Goal: Task Accomplishment & Management: Manage account settings

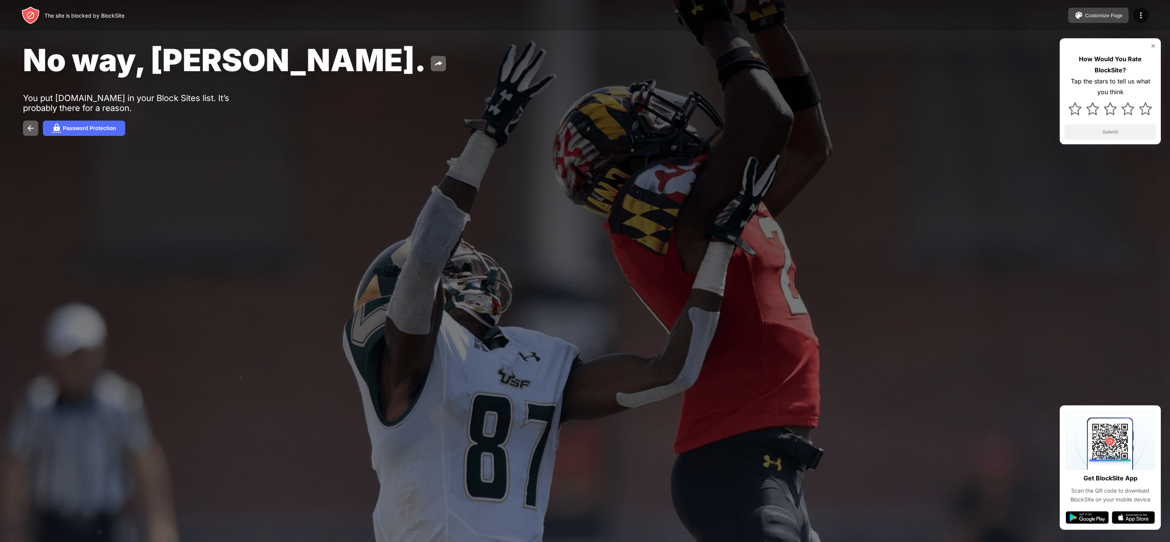
click at [1101, 15] on div "Customize Page" at bounding box center [1104, 16] width 38 height 6
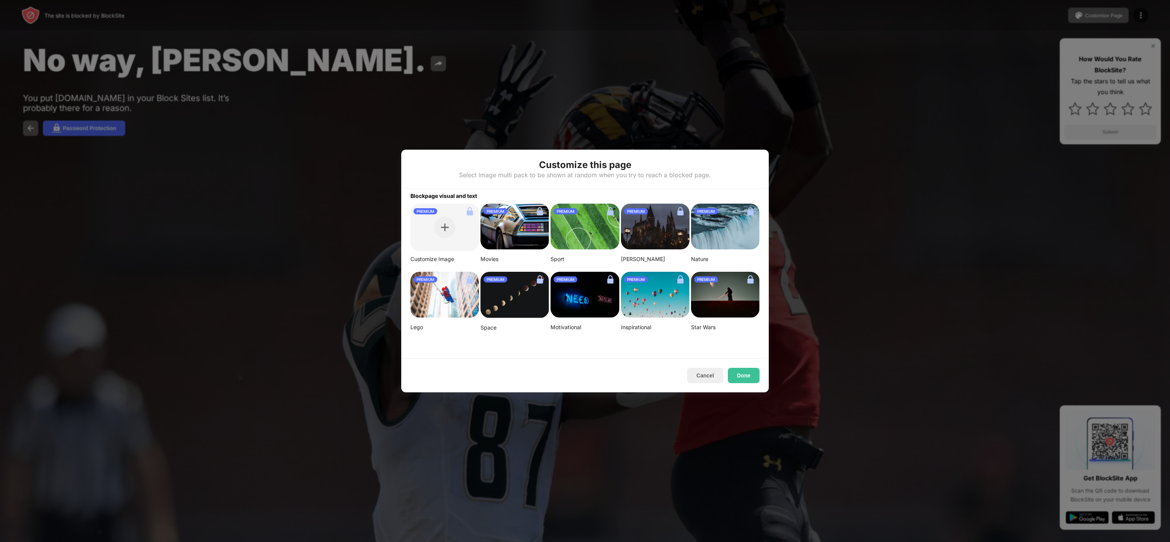
click at [943, 111] on div at bounding box center [585, 271] width 1170 height 542
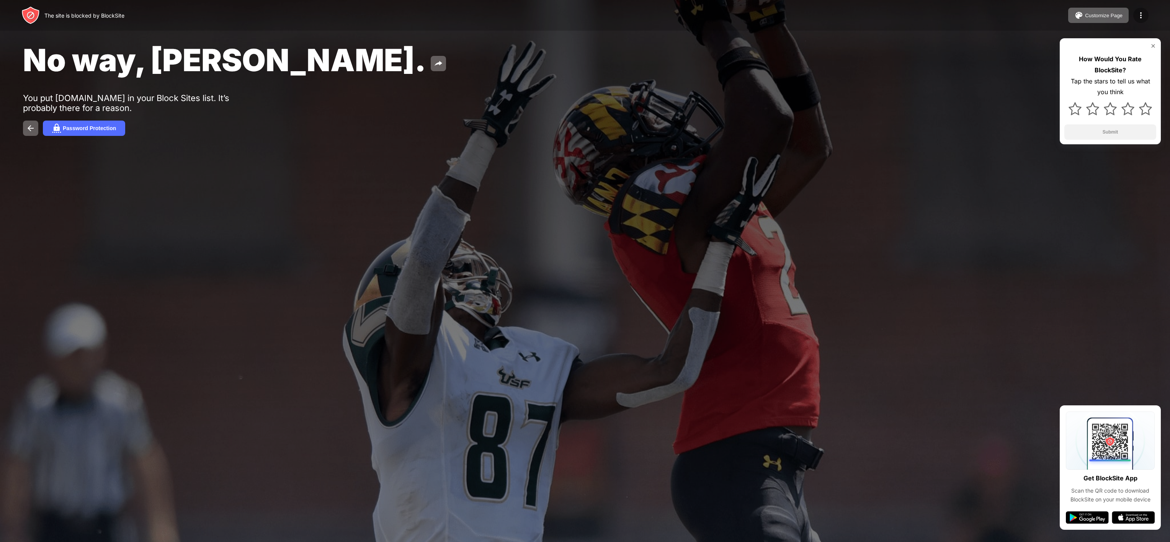
click at [1135, 14] on div at bounding box center [1140, 15] width 15 height 15
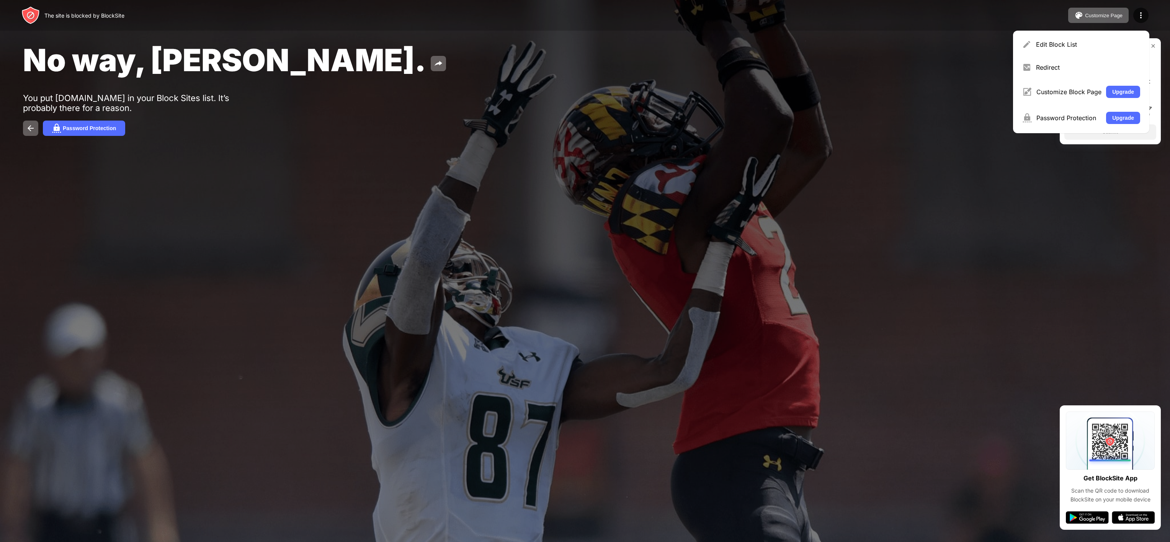
click at [1082, 56] on div "Edit Block List Redirect Customize Block Page Upgrade Password Protection Upgra…" at bounding box center [1081, 82] width 136 height 103
click at [1060, 47] on div "Edit Block List" at bounding box center [1088, 45] width 104 height 8
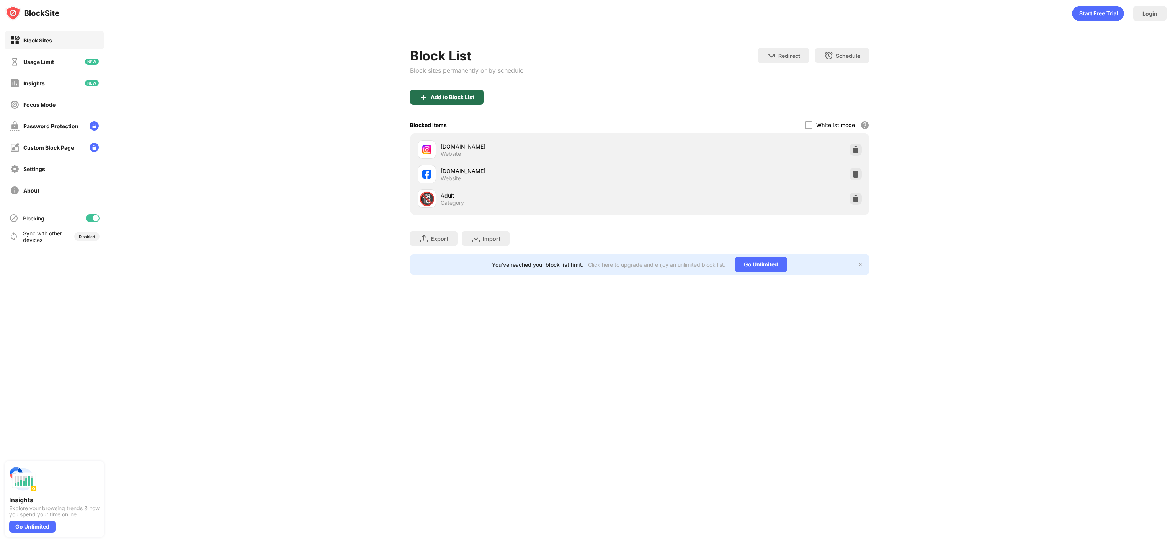
click at [450, 99] on div "Add to Block List" at bounding box center [453, 97] width 44 height 6
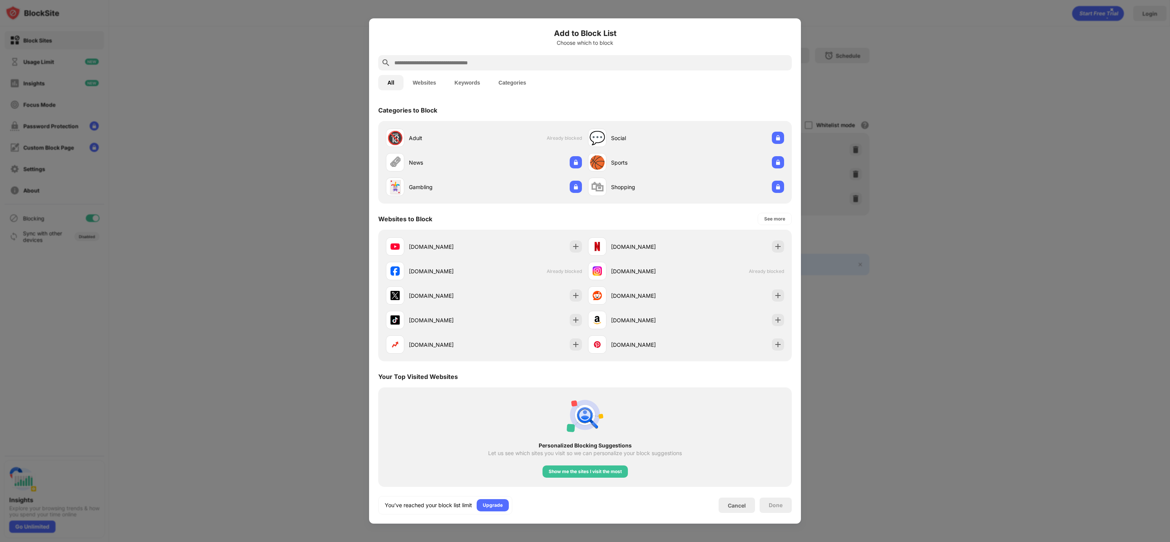
click at [450, 58] on input "text" at bounding box center [591, 62] width 395 height 9
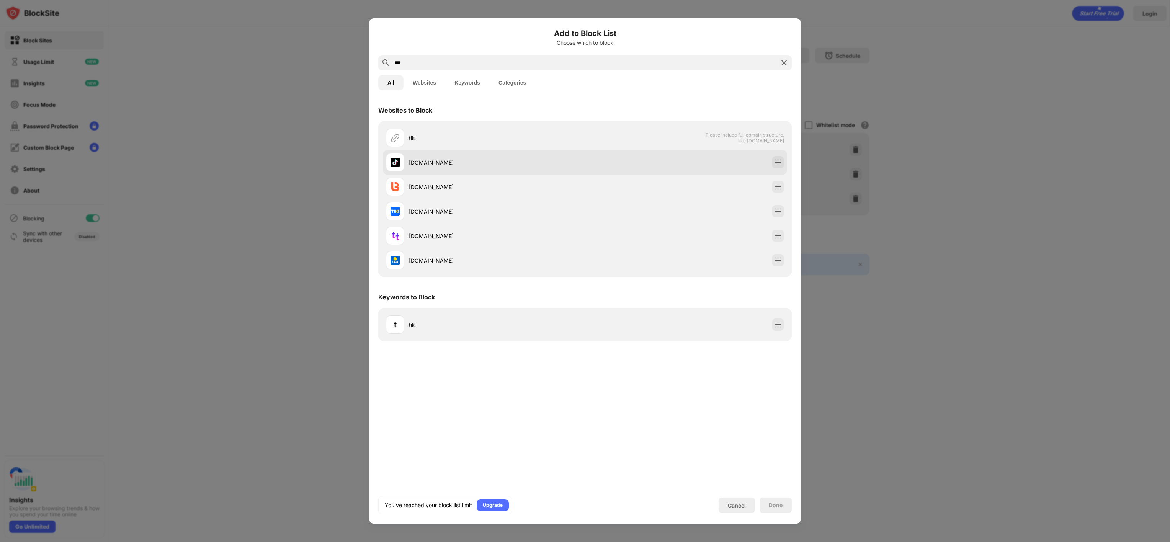
type input "***"
click at [413, 162] on div "tiktok.com" at bounding box center [497, 163] width 176 height 8
click at [776, 160] on img at bounding box center [778, 163] width 8 height 8
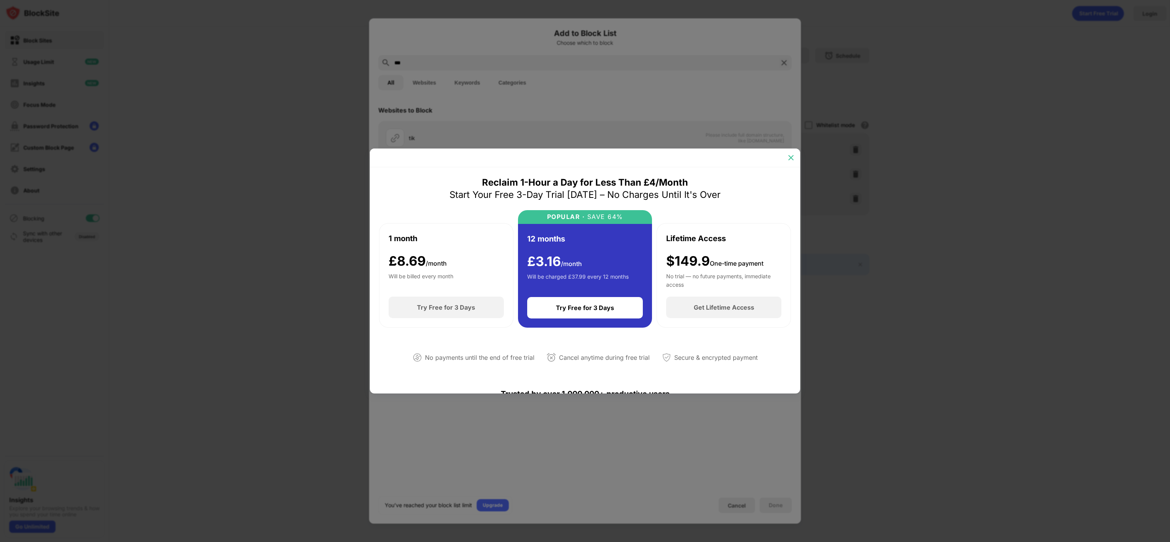
click at [787, 156] on img at bounding box center [791, 158] width 8 height 8
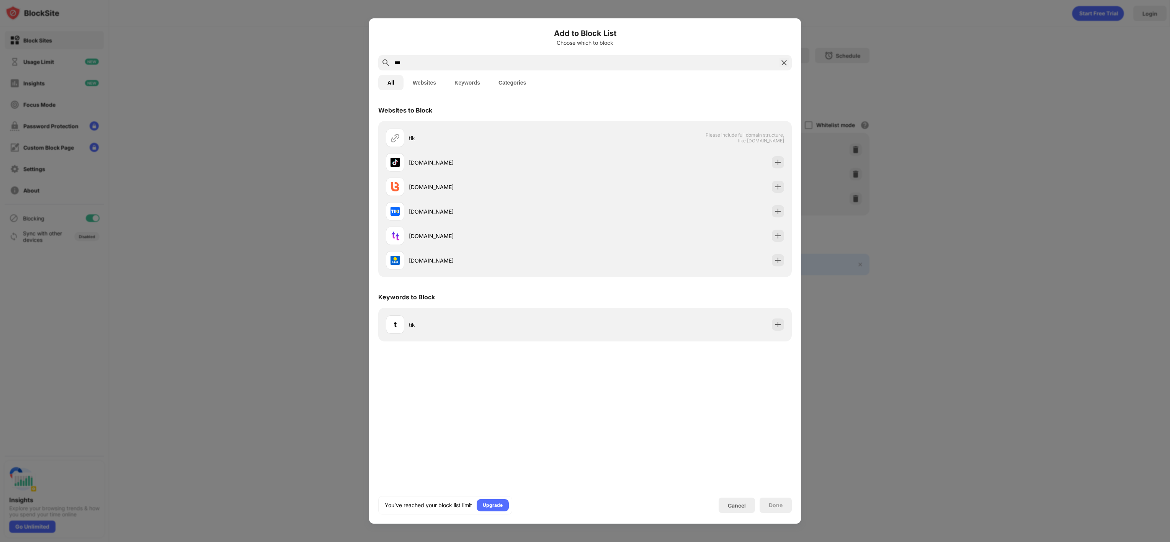
click at [781, 65] on img at bounding box center [783, 62] width 9 height 9
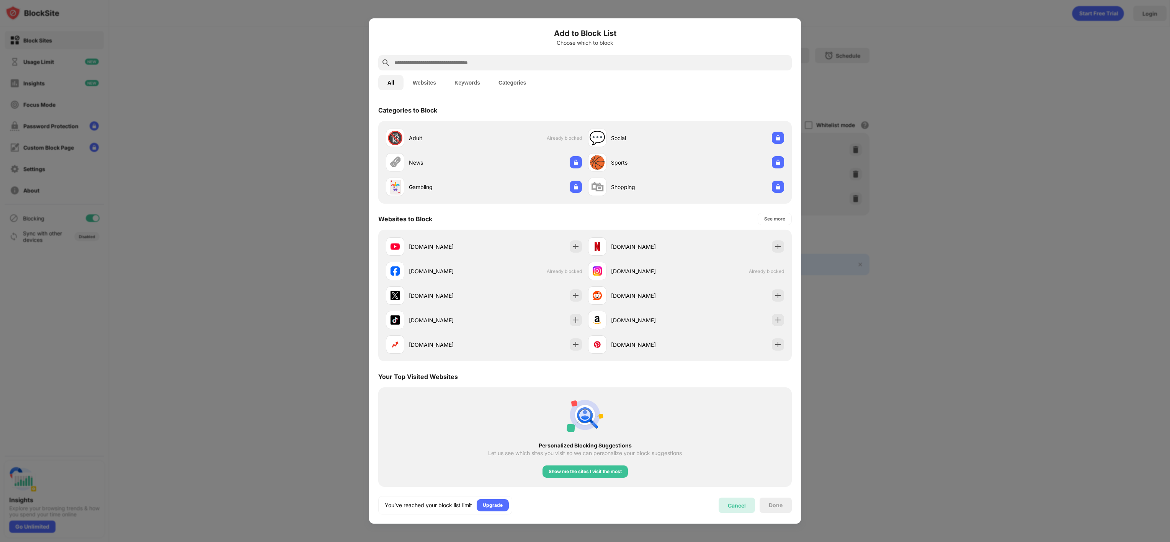
click at [728, 505] on div "Cancel" at bounding box center [737, 505] width 18 height 7
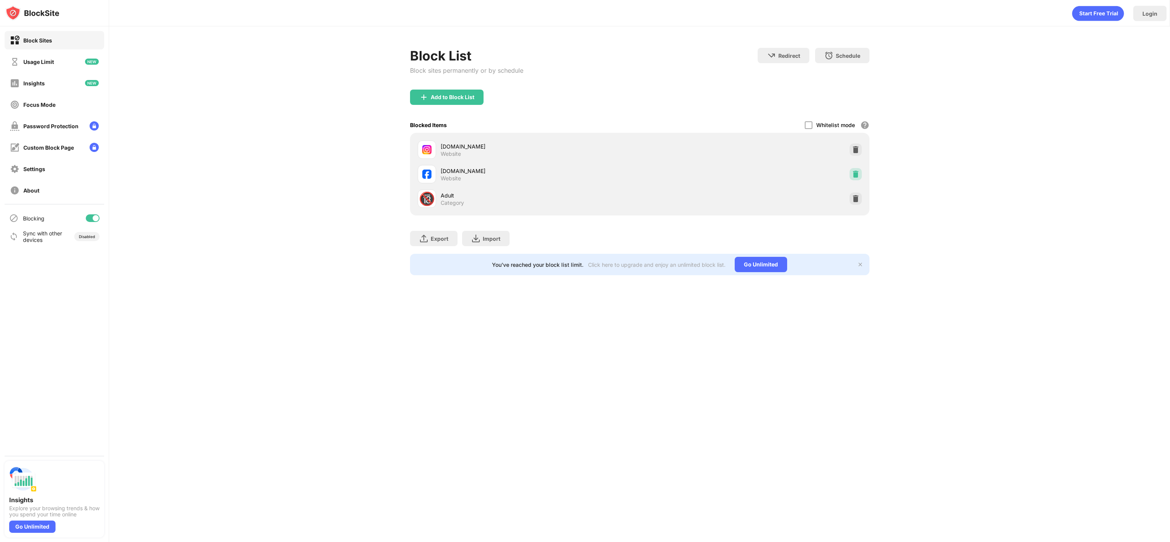
click at [853, 173] on img at bounding box center [856, 174] width 8 height 8
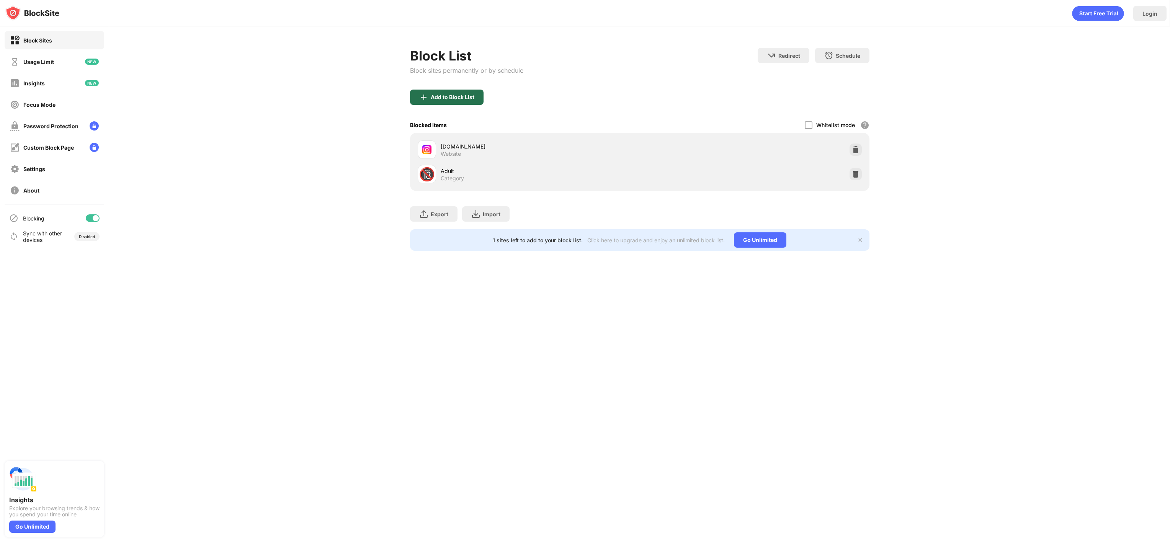
click at [451, 97] on div "Add to Block List" at bounding box center [453, 97] width 44 height 6
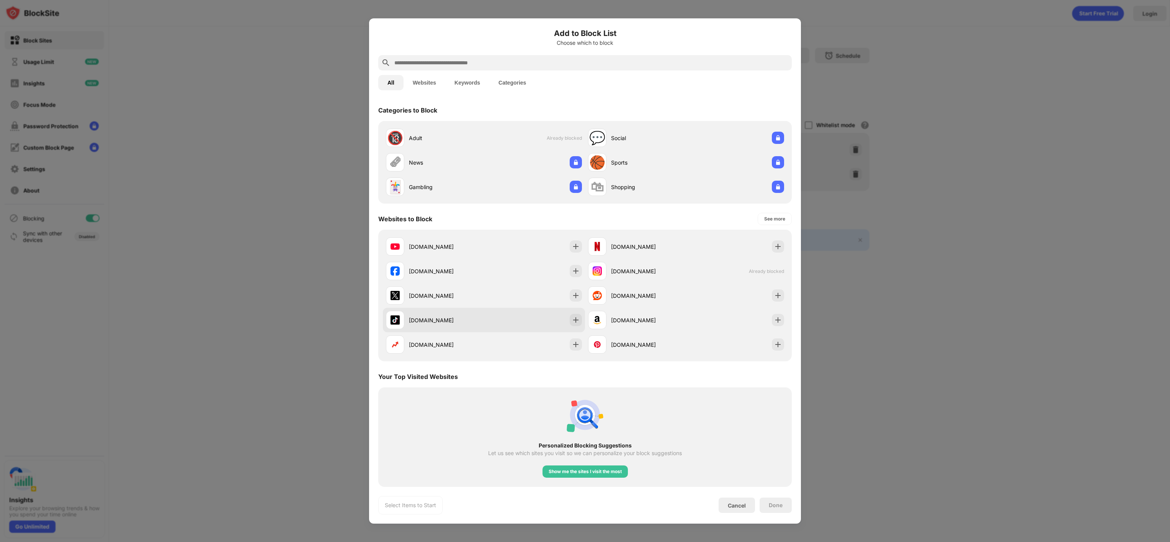
click at [452, 316] on div "tiktok.com" at bounding box center [446, 320] width 75 height 8
click at [770, 508] on div "Done" at bounding box center [776, 505] width 14 height 6
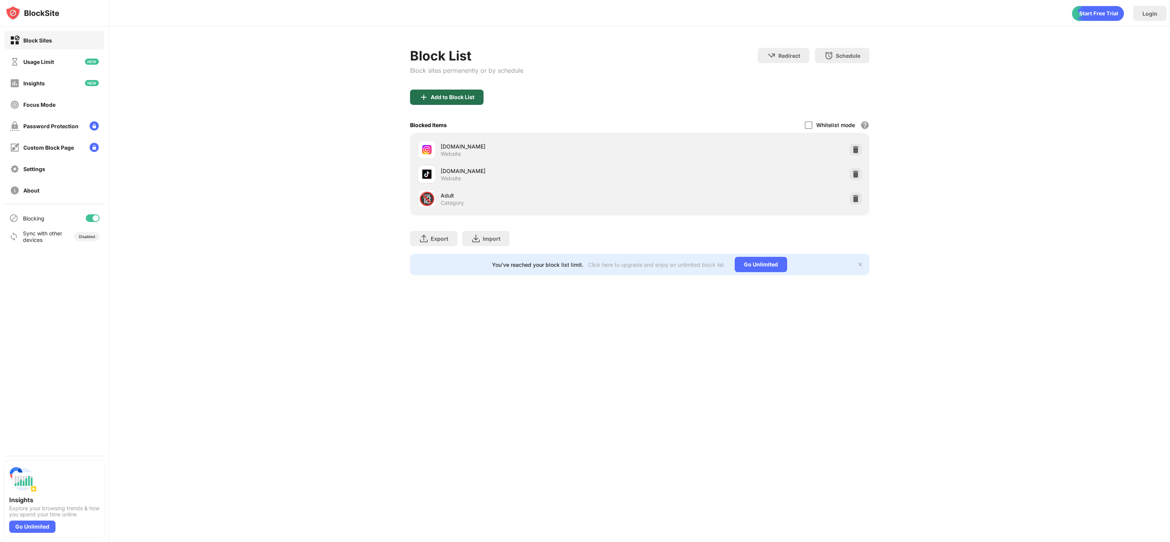
click at [433, 95] on div "Add to Block List" at bounding box center [453, 97] width 44 height 6
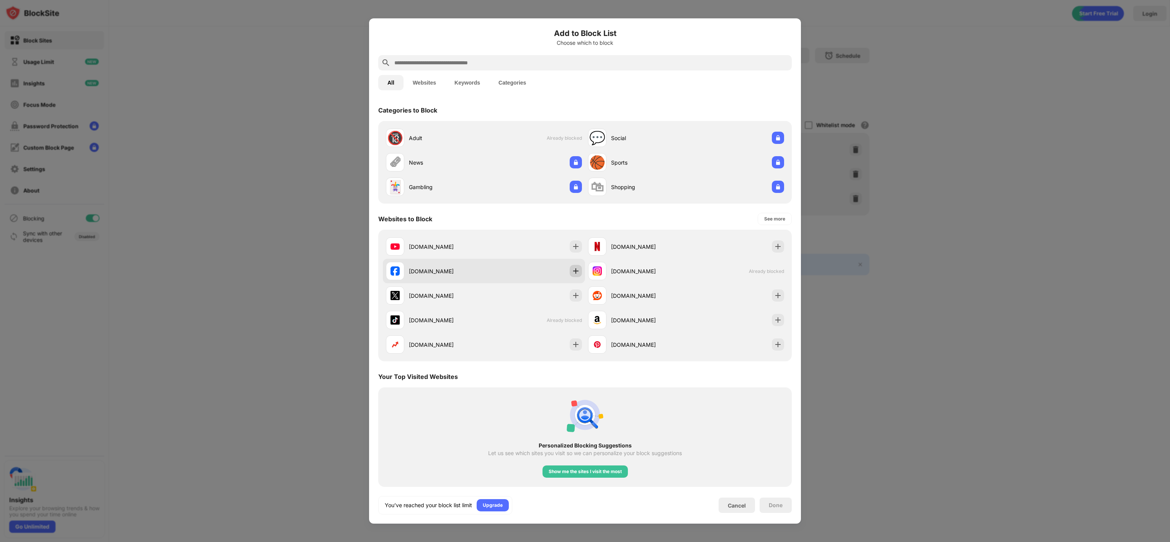
click at [572, 270] on img at bounding box center [576, 271] width 8 height 8
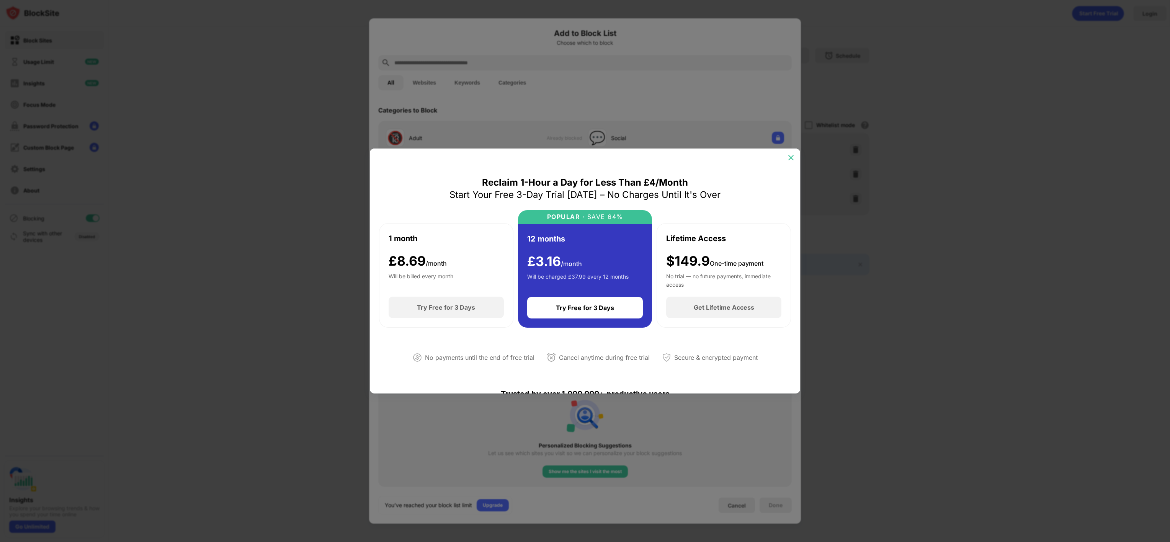
click at [789, 157] on img at bounding box center [791, 158] width 8 height 8
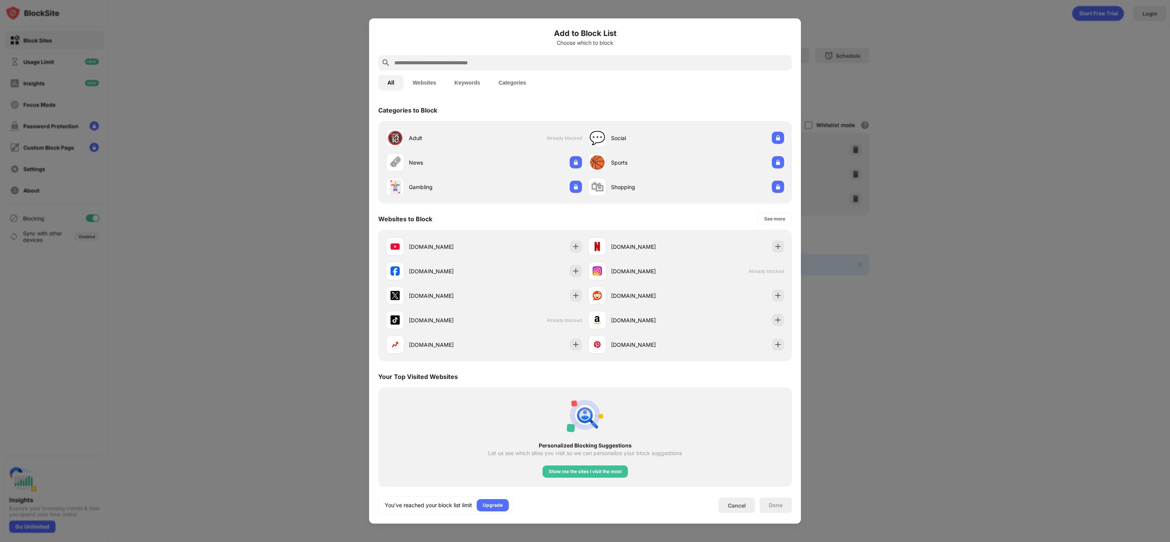
click at [1015, 136] on div at bounding box center [585, 271] width 1170 height 542
